Goal: Check status

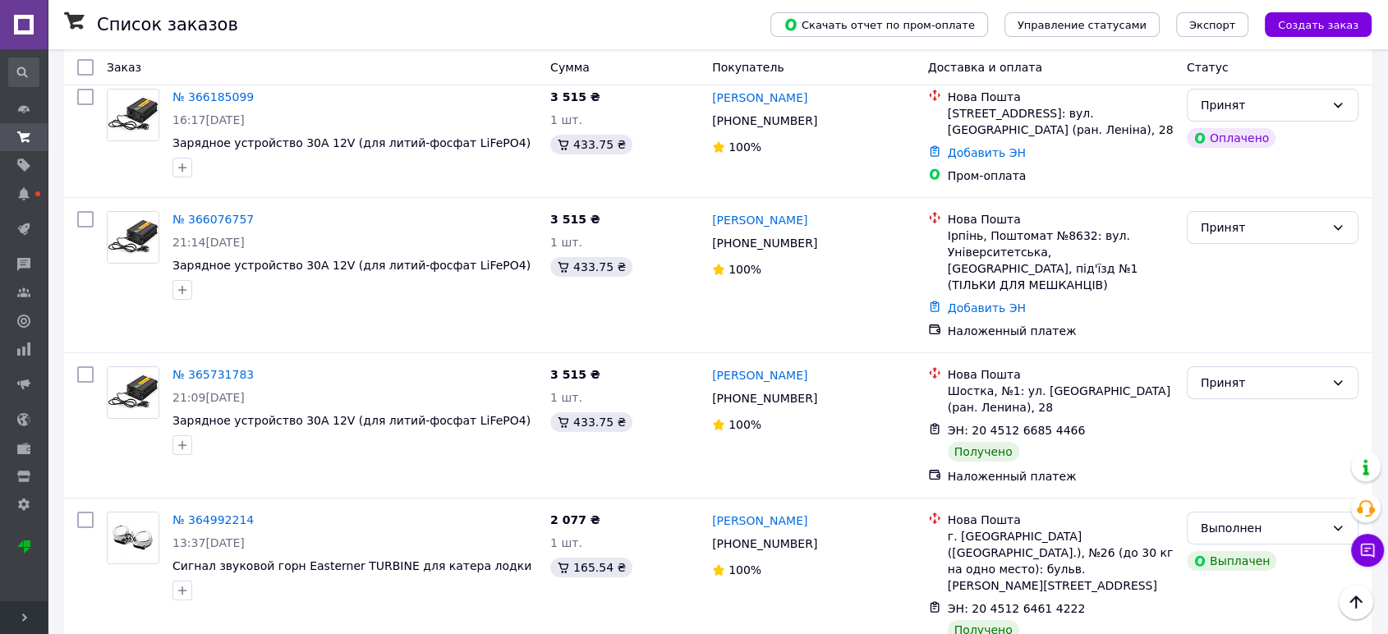
scroll to position [126, 0]
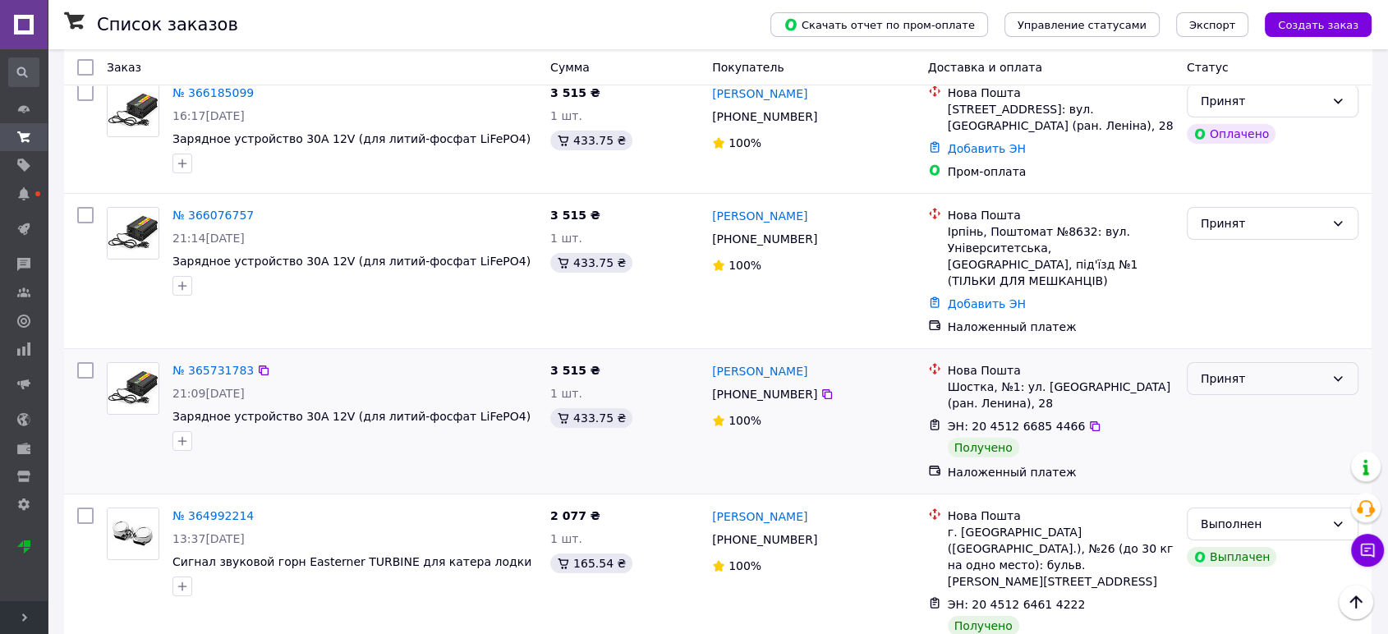
click at [1334, 362] on div "Принят" at bounding box center [1273, 378] width 172 height 33
click at [1269, 397] on li "Выполнен" at bounding box center [1272, 397] width 170 height 30
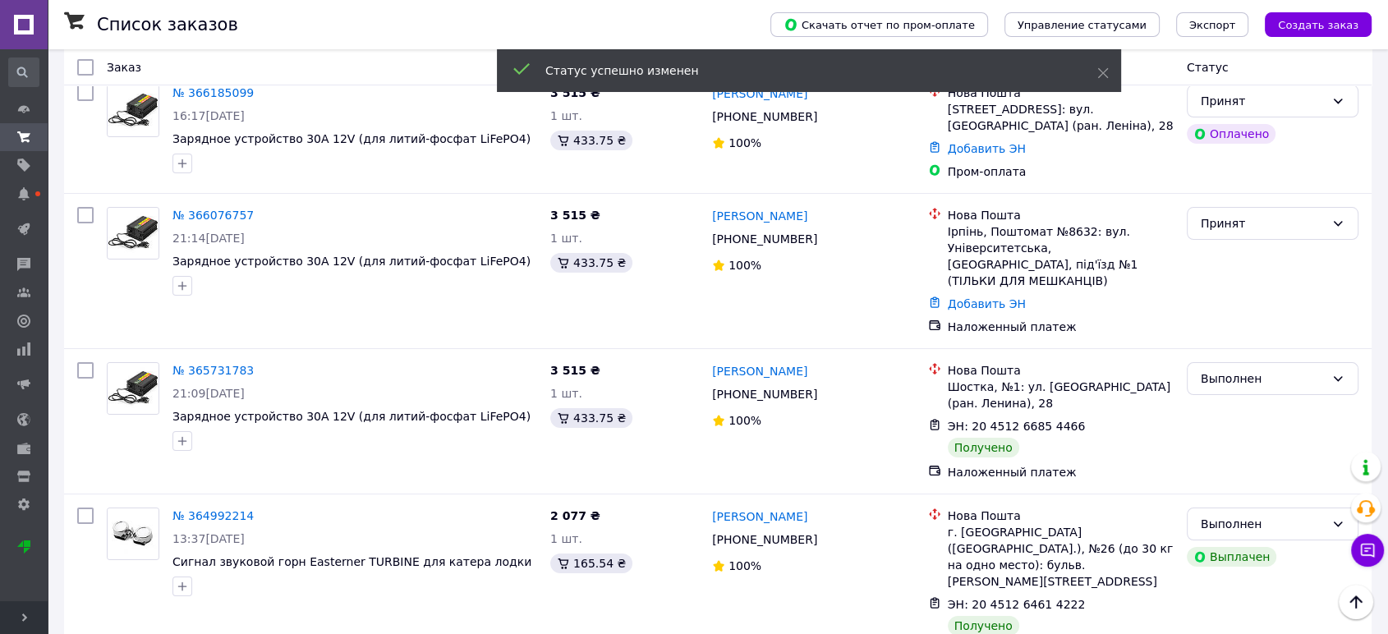
scroll to position [0, 0]
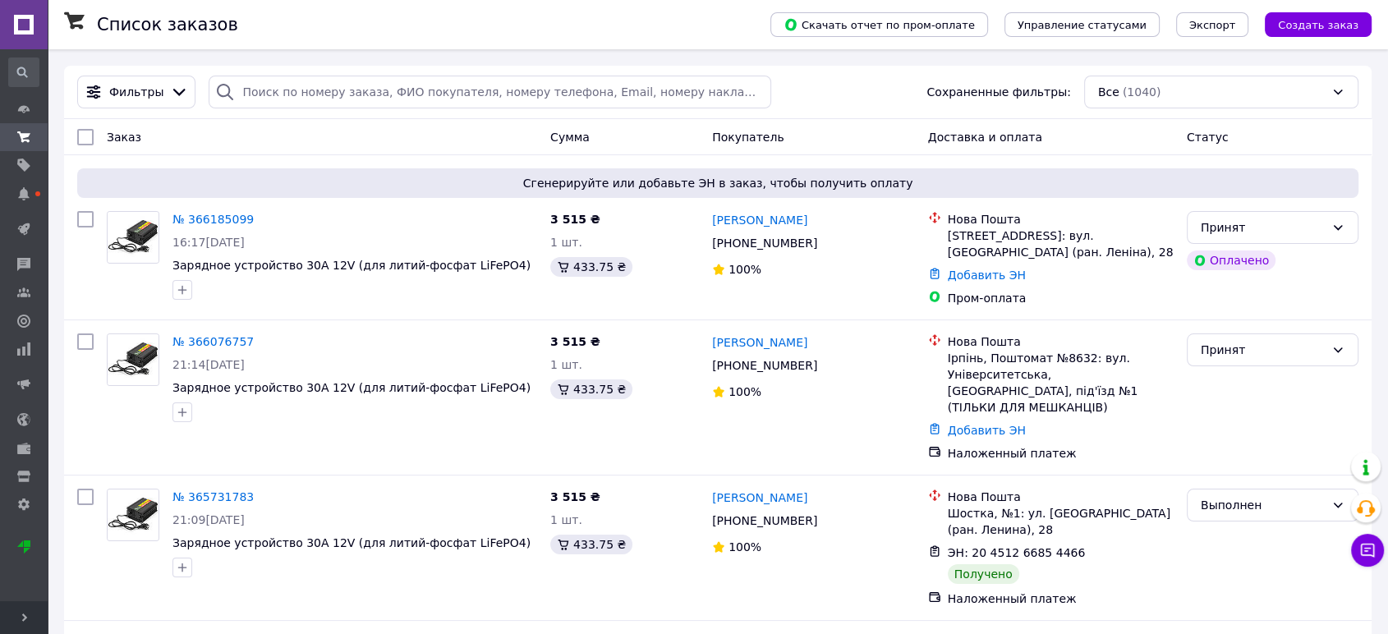
click at [30, 614] on span "Развернуть" at bounding box center [24, 617] width 48 height 33
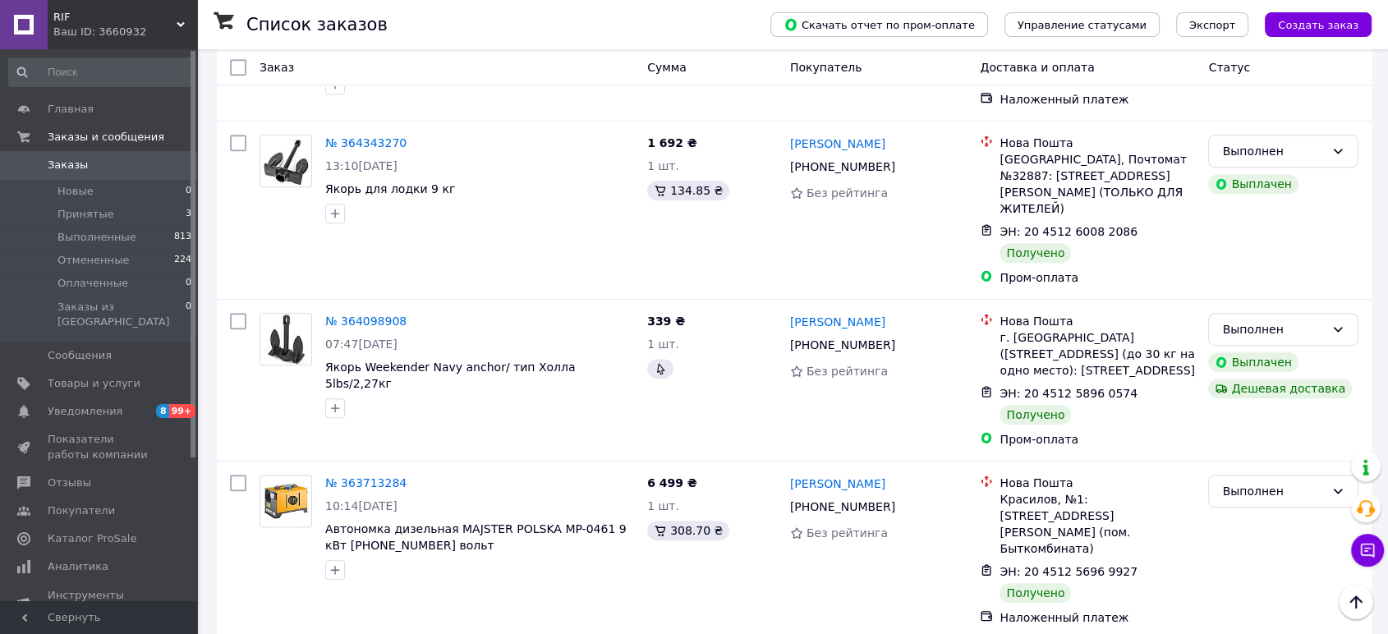
scroll to position [897, 0]
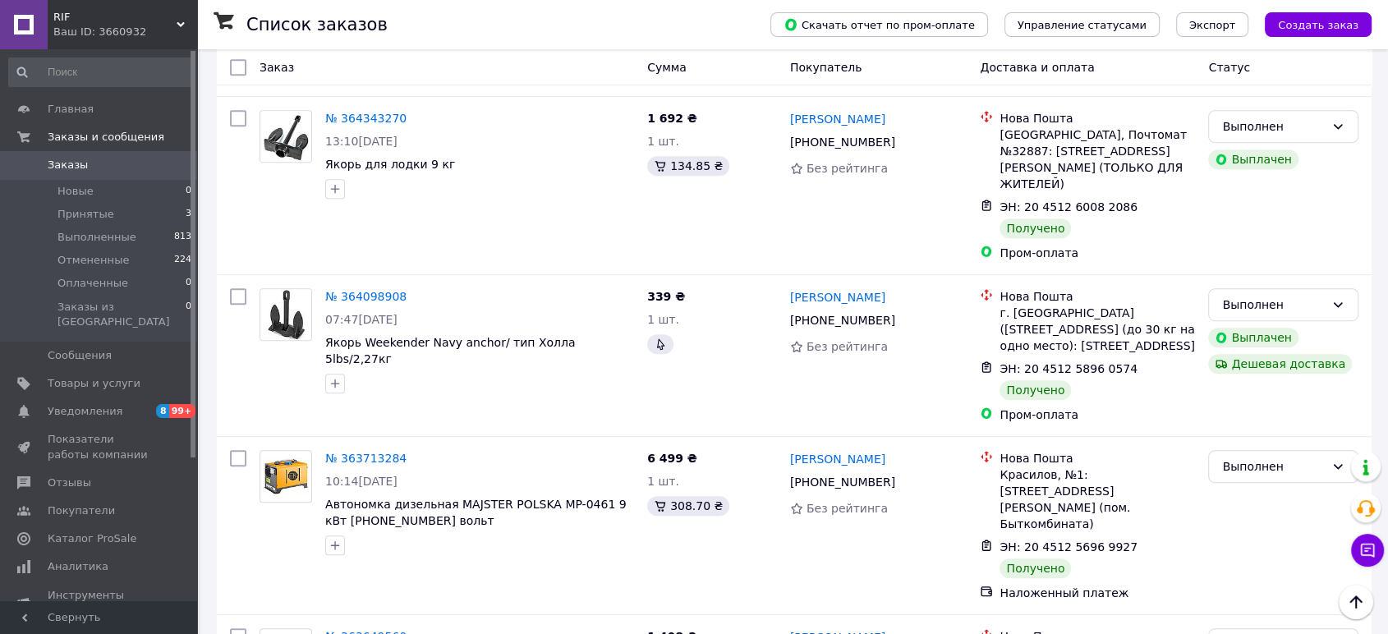
click at [146, 39] on div "Ваш ID: 3660932" at bounding box center [125, 32] width 144 height 15
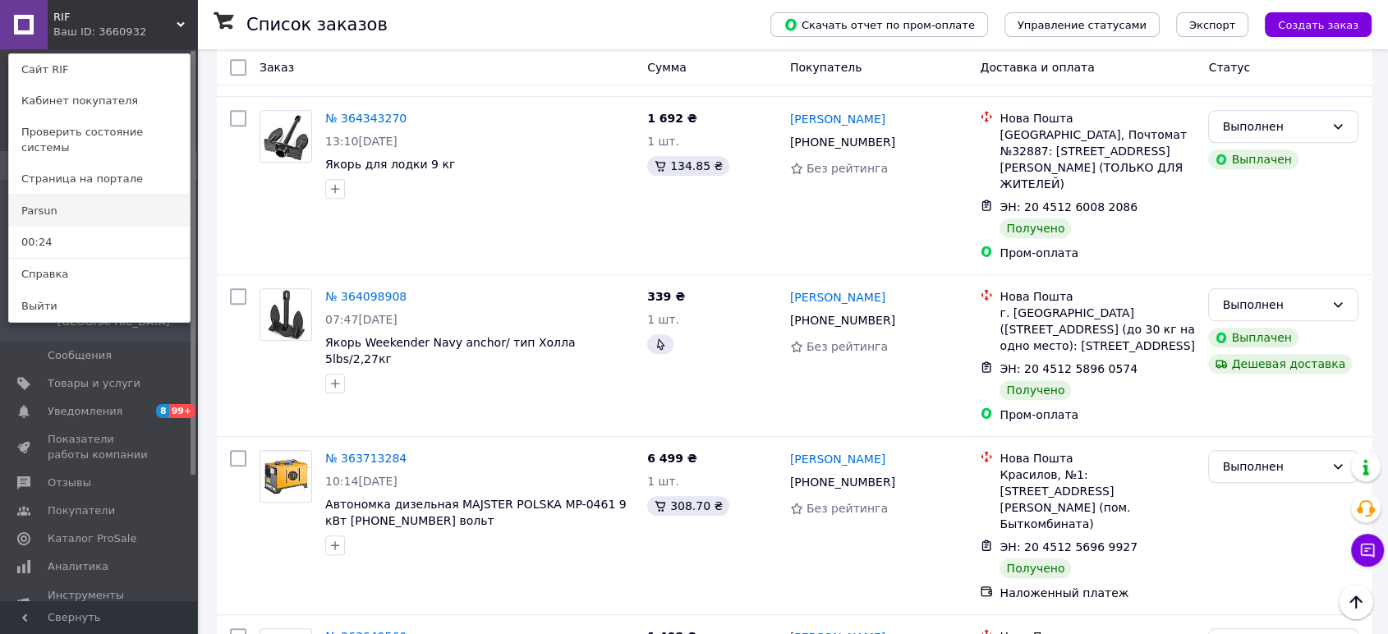
click at [69, 195] on link "Parsun" at bounding box center [99, 210] width 181 height 31
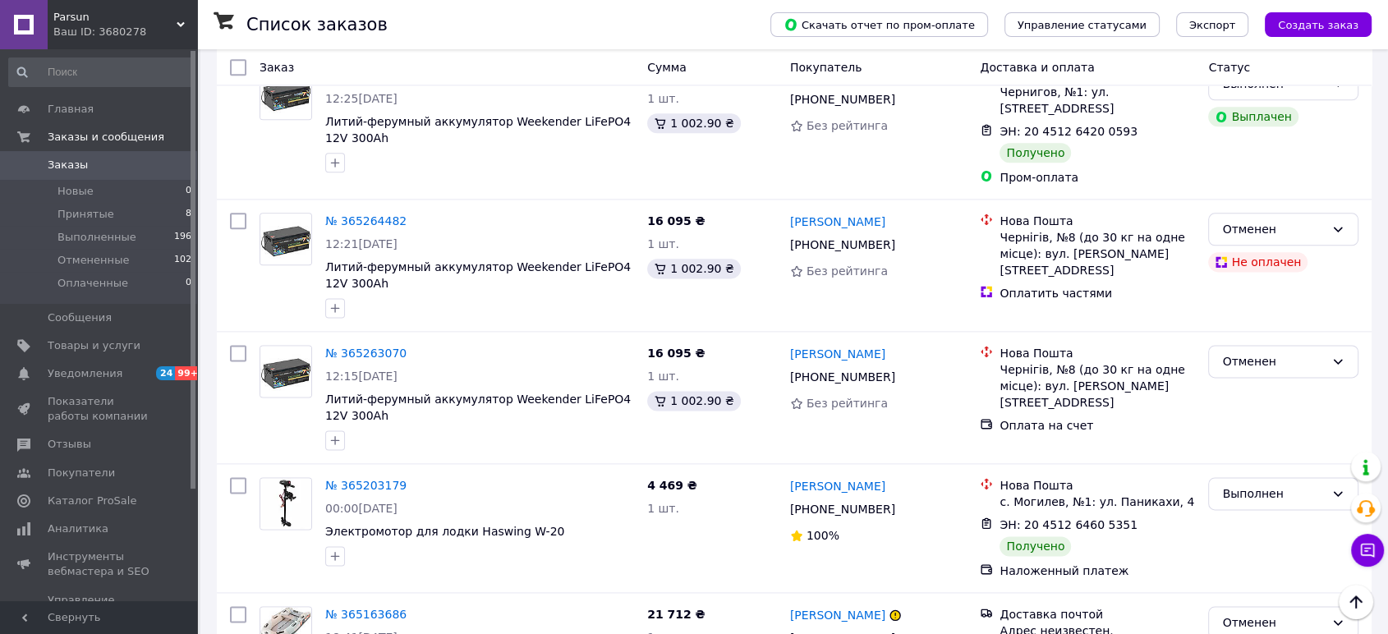
scroll to position [2083, 0]
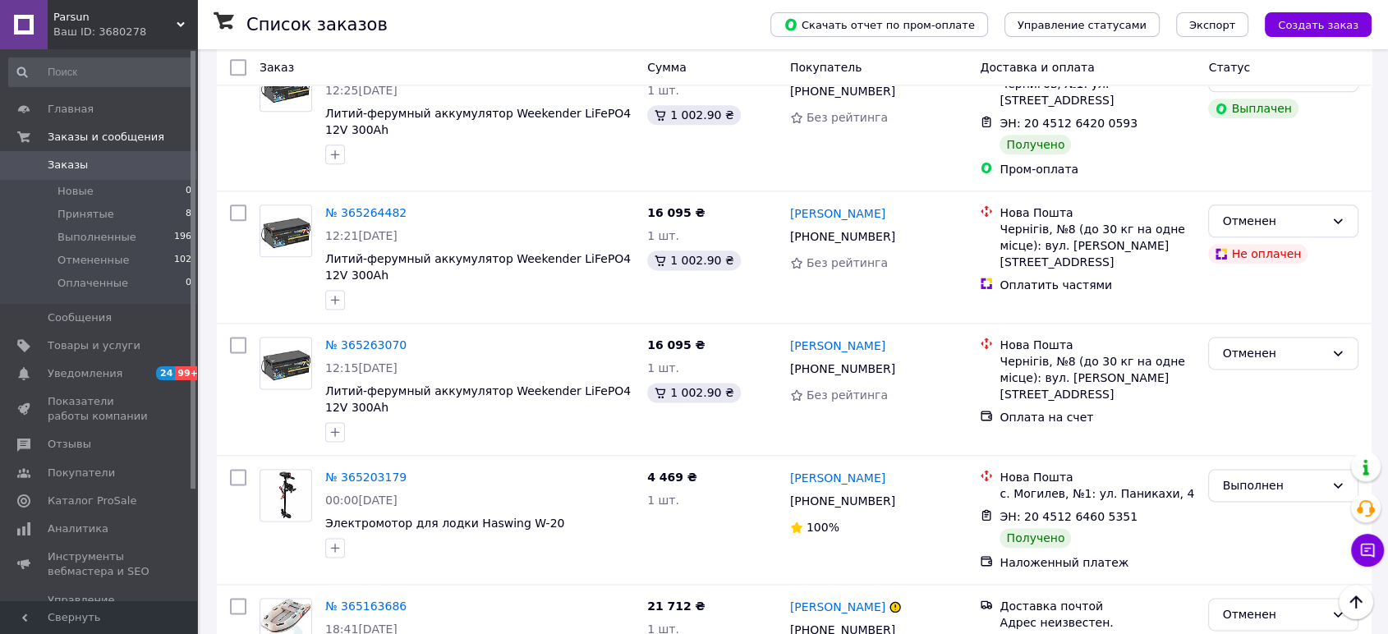
click at [176, 18] on span "Parsun" at bounding box center [114, 17] width 123 height 15
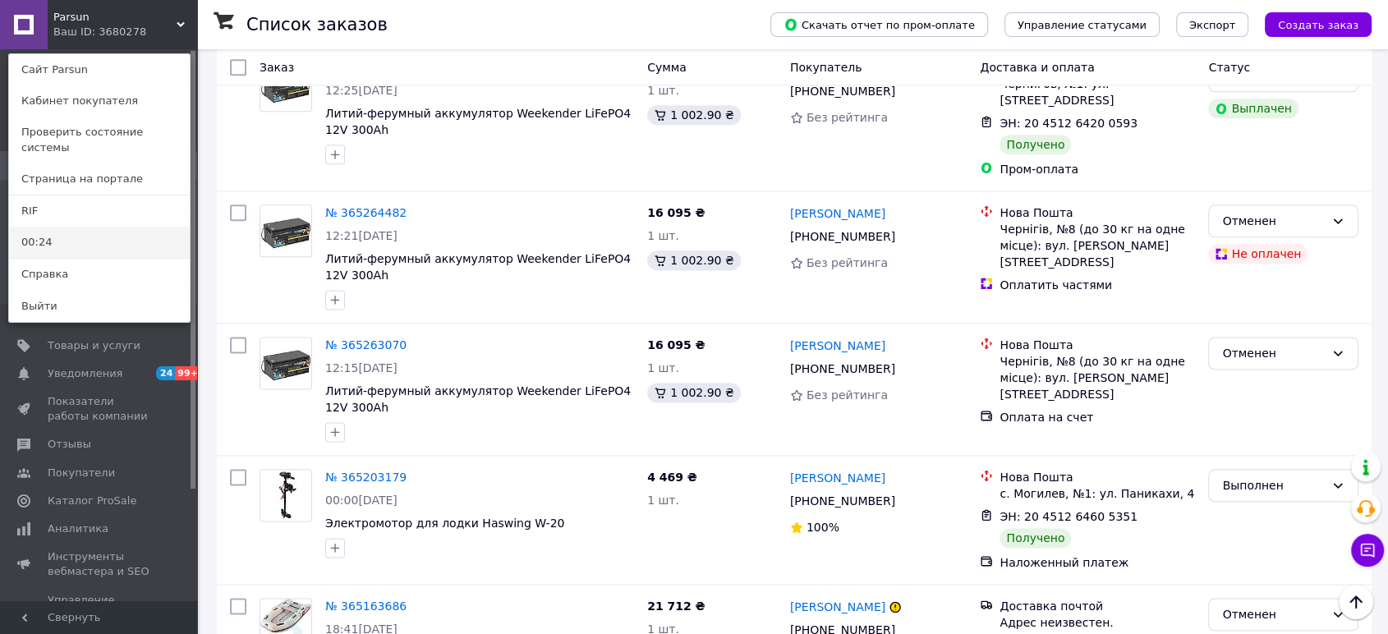
click at [67, 227] on link "00:24" at bounding box center [99, 242] width 181 height 31
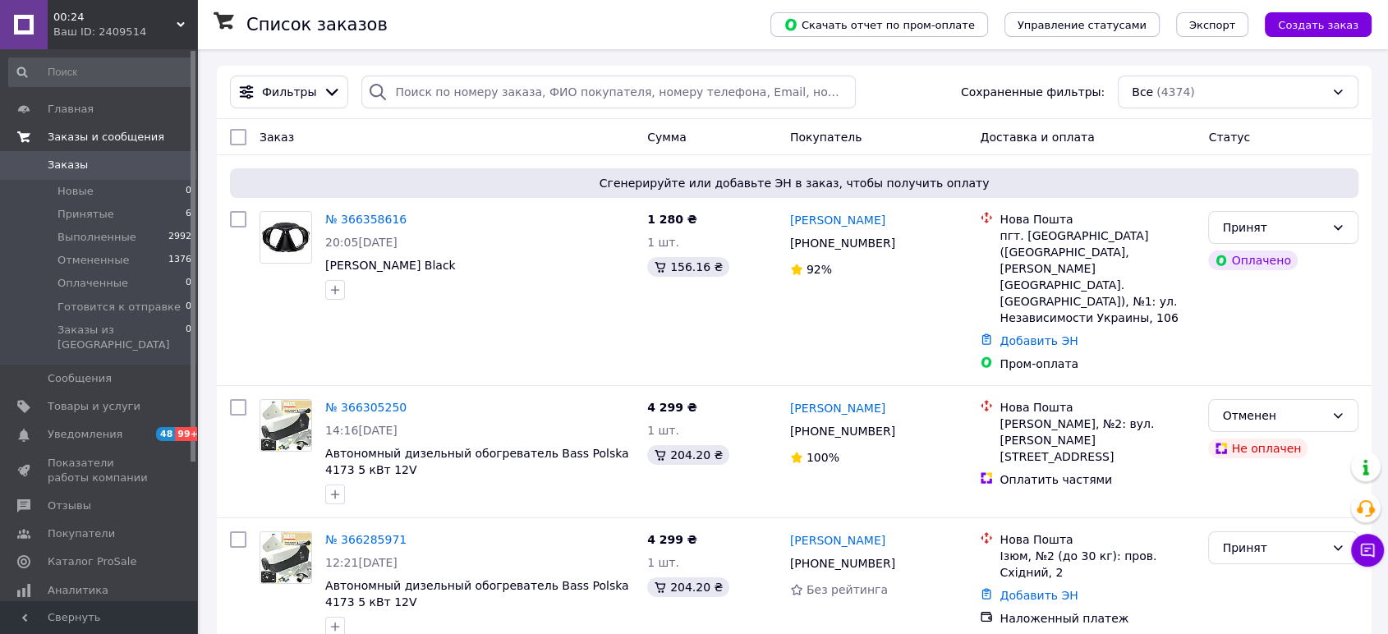
click at [147, 126] on link "Заказы и сообщения" at bounding box center [100, 137] width 201 height 28
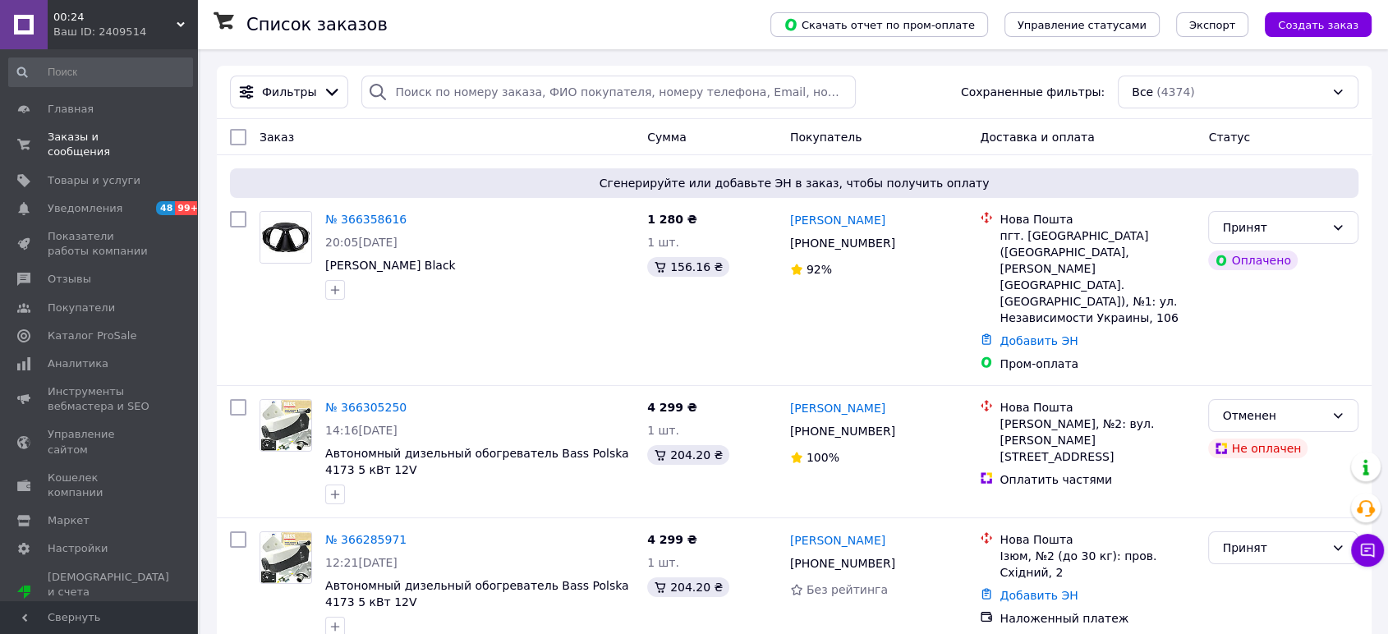
click at [186, 21] on div "00:24 Ваш ID: 2409514" at bounding box center [122, 24] width 149 height 49
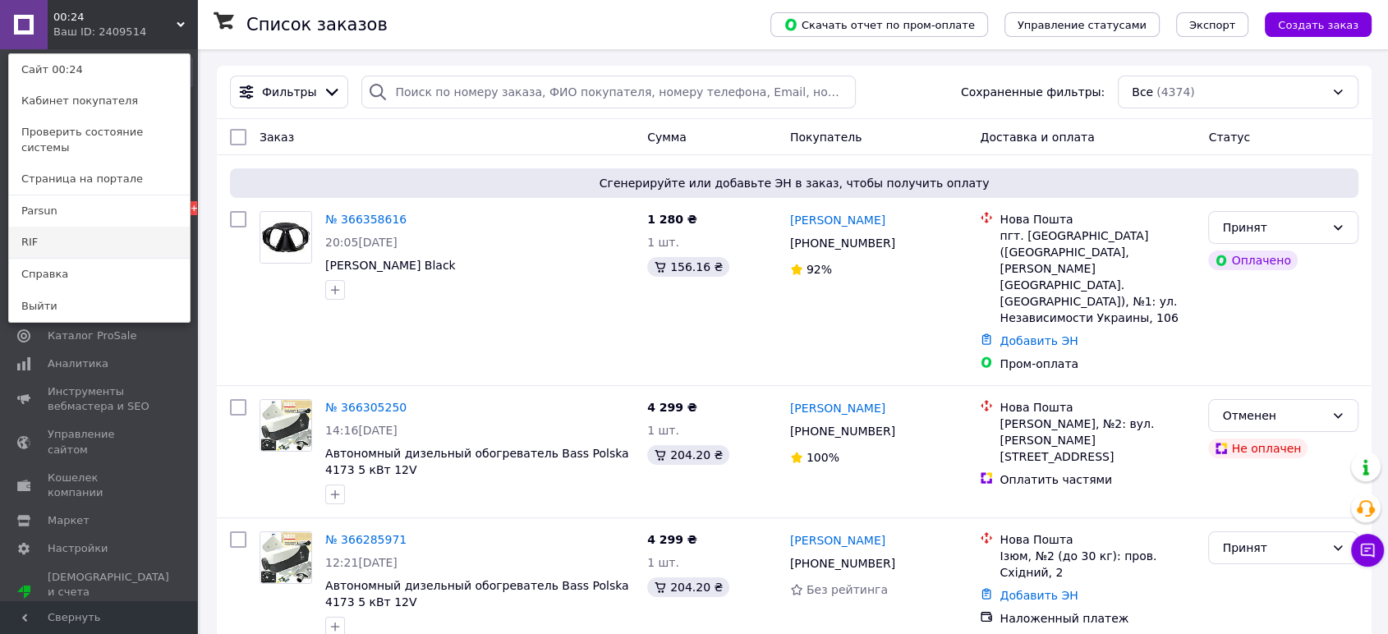
click at [73, 227] on link "RIF" at bounding box center [99, 242] width 181 height 31
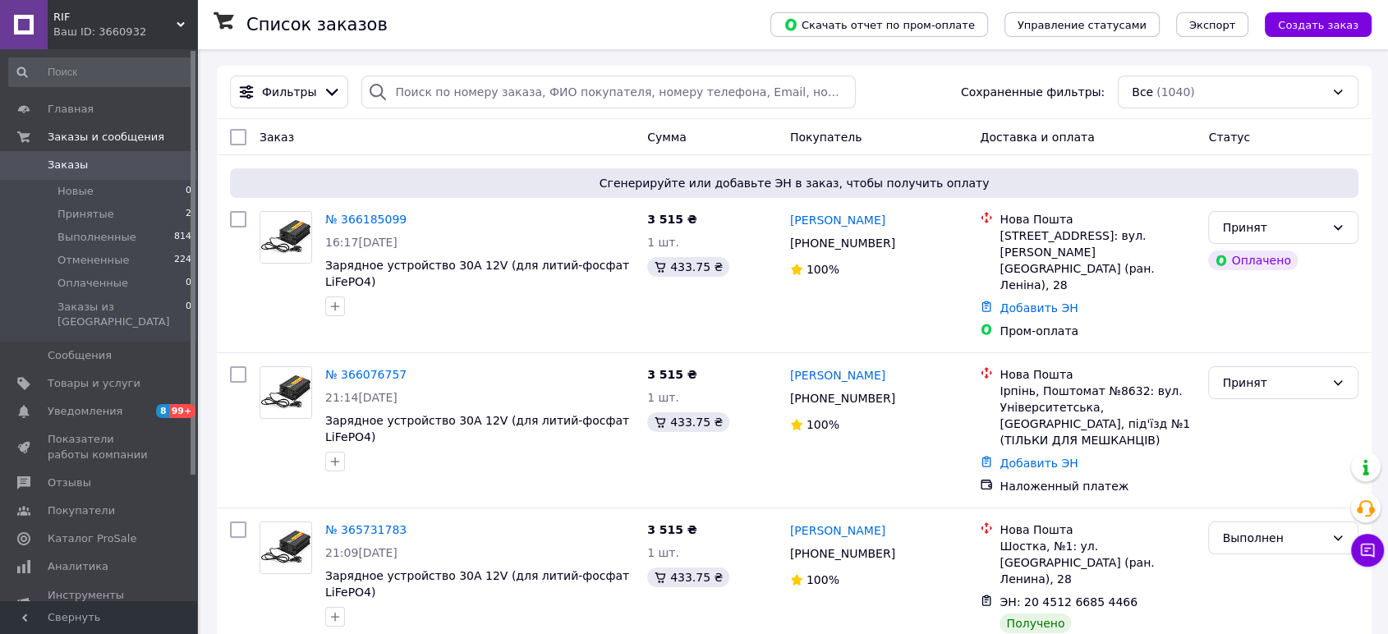
click at [177, 30] on div "Ваш ID: 3660932" at bounding box center [125, 32] width 144 height 15
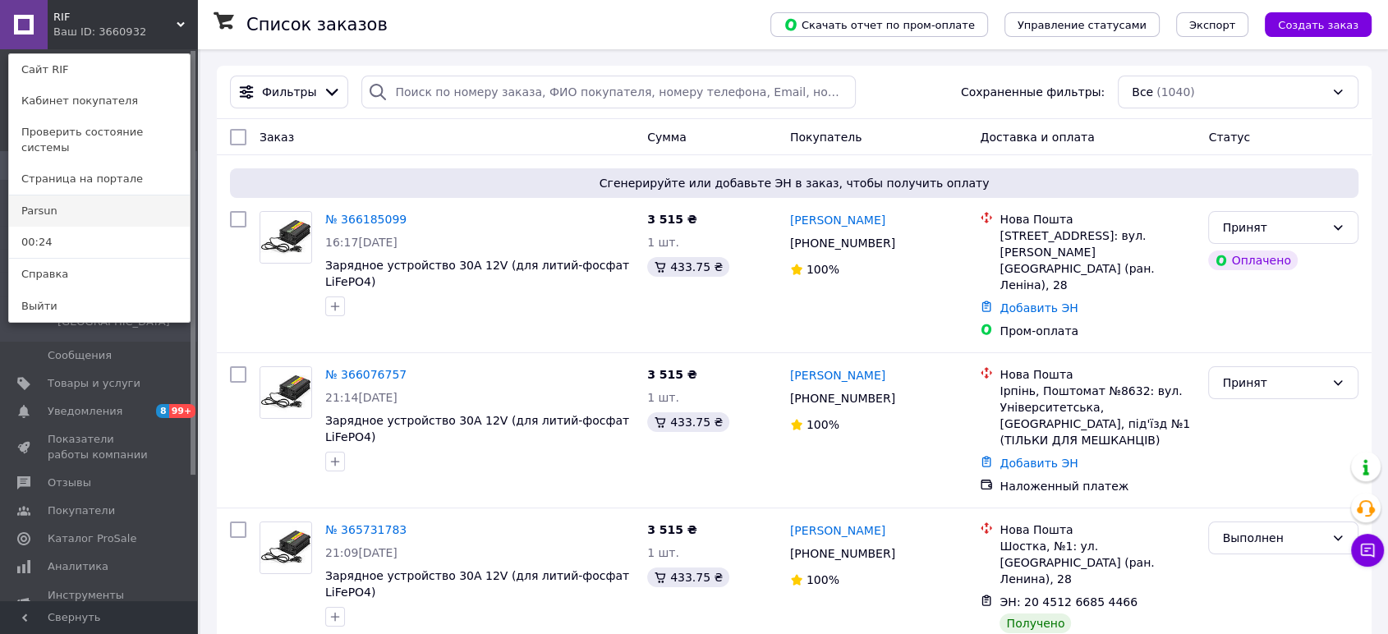
click at [111, 195] on link "Parsun" at bounding box center [99, 210] width 181 height 31
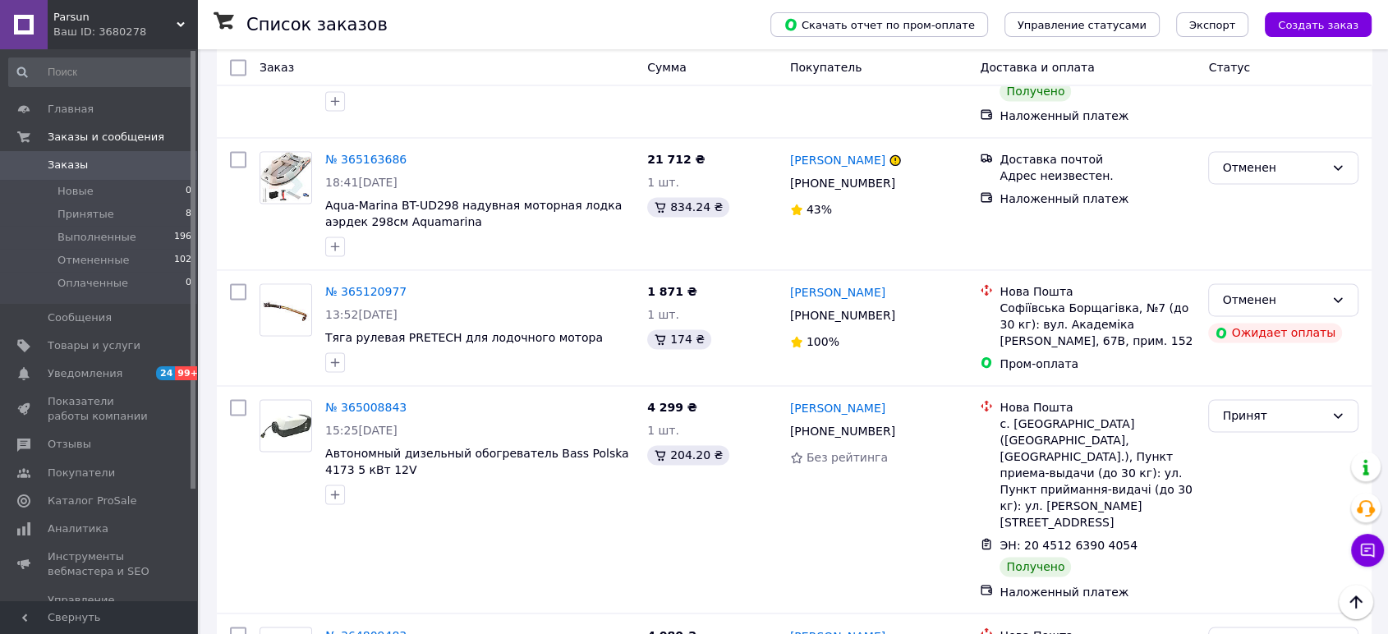
scroll to position [2579, 0]
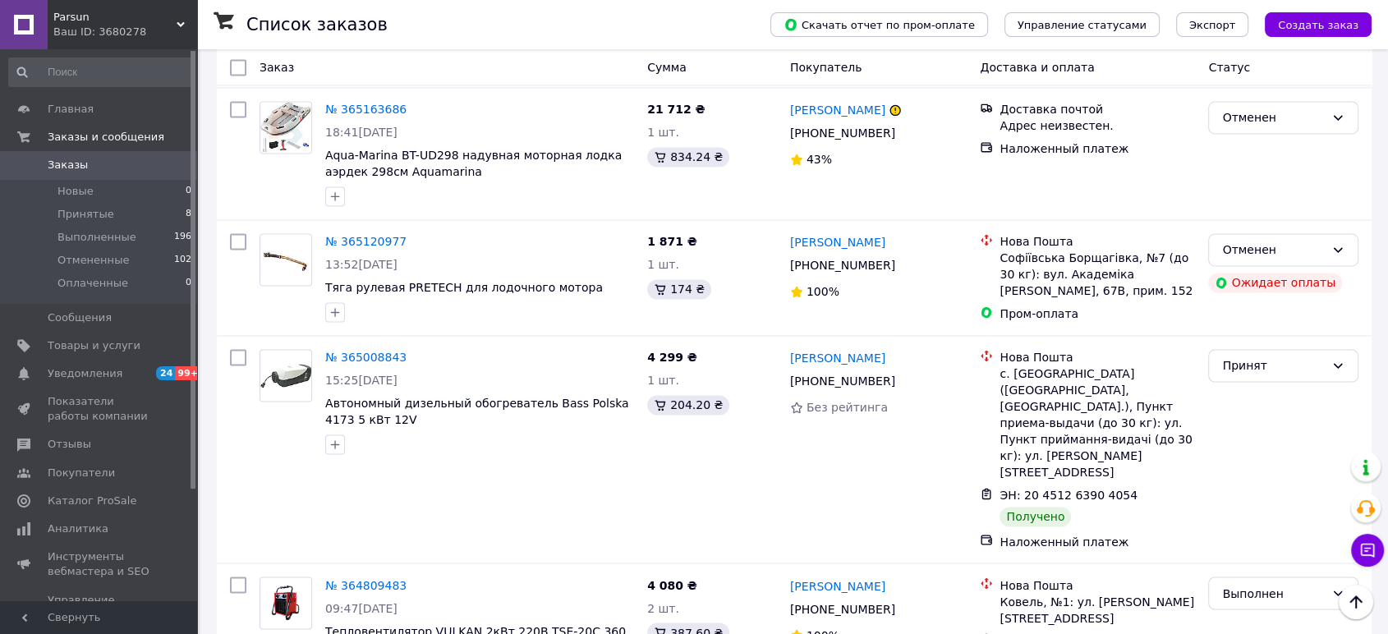
click at [178, 30] on div "Ваш ID: 3680278" at bounding box center [125, 32] width 144 height 15
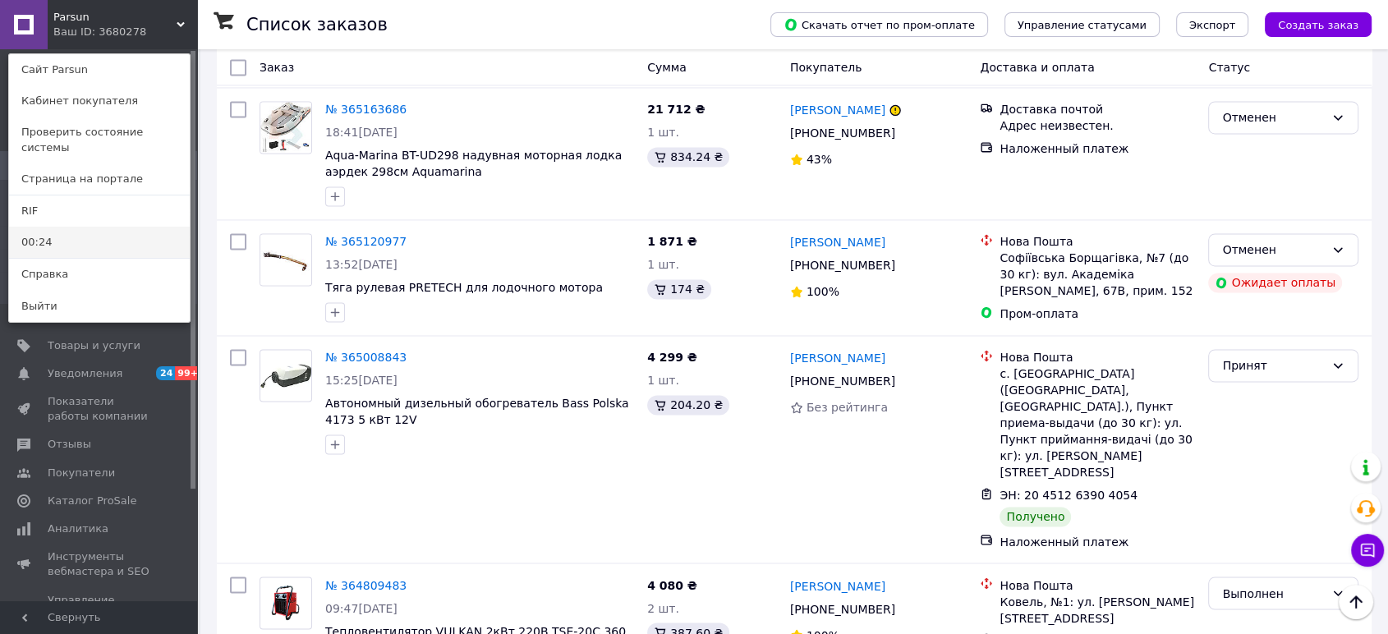
click at [125, 227] on link "00:24" at bounding box center [99, 242] width 181 height 31
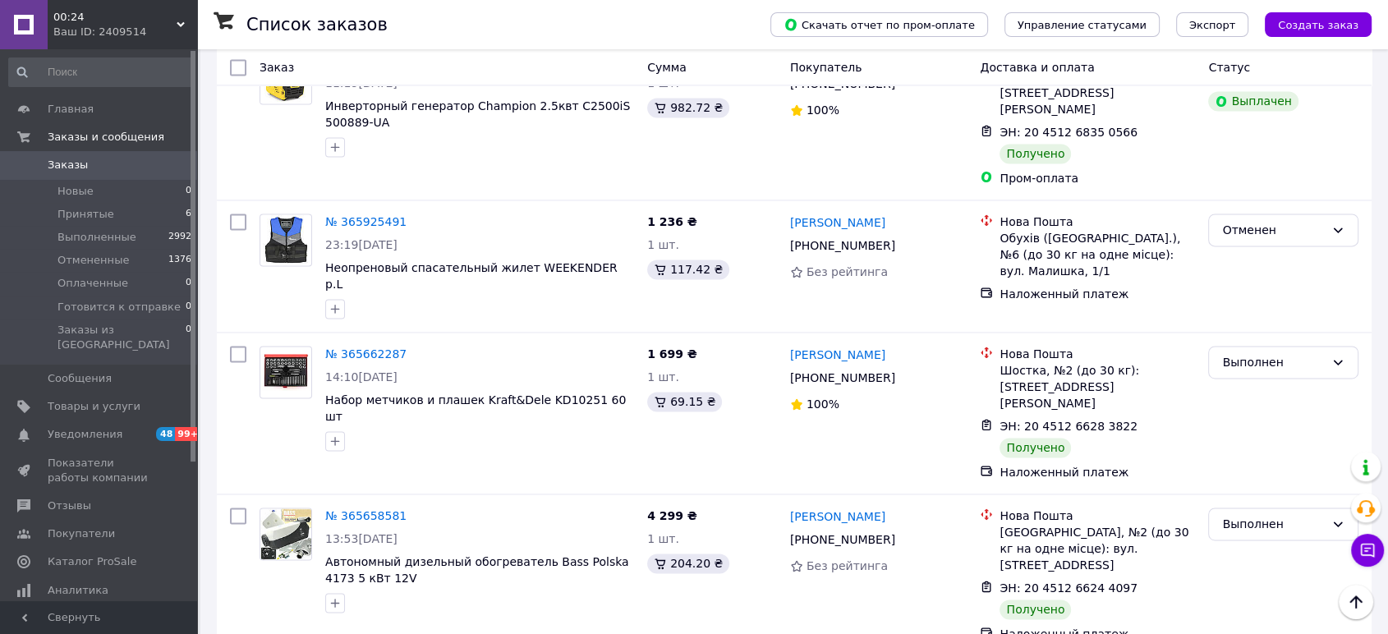
scroll to position [2416, 0]
